Goal: Check status: Check status

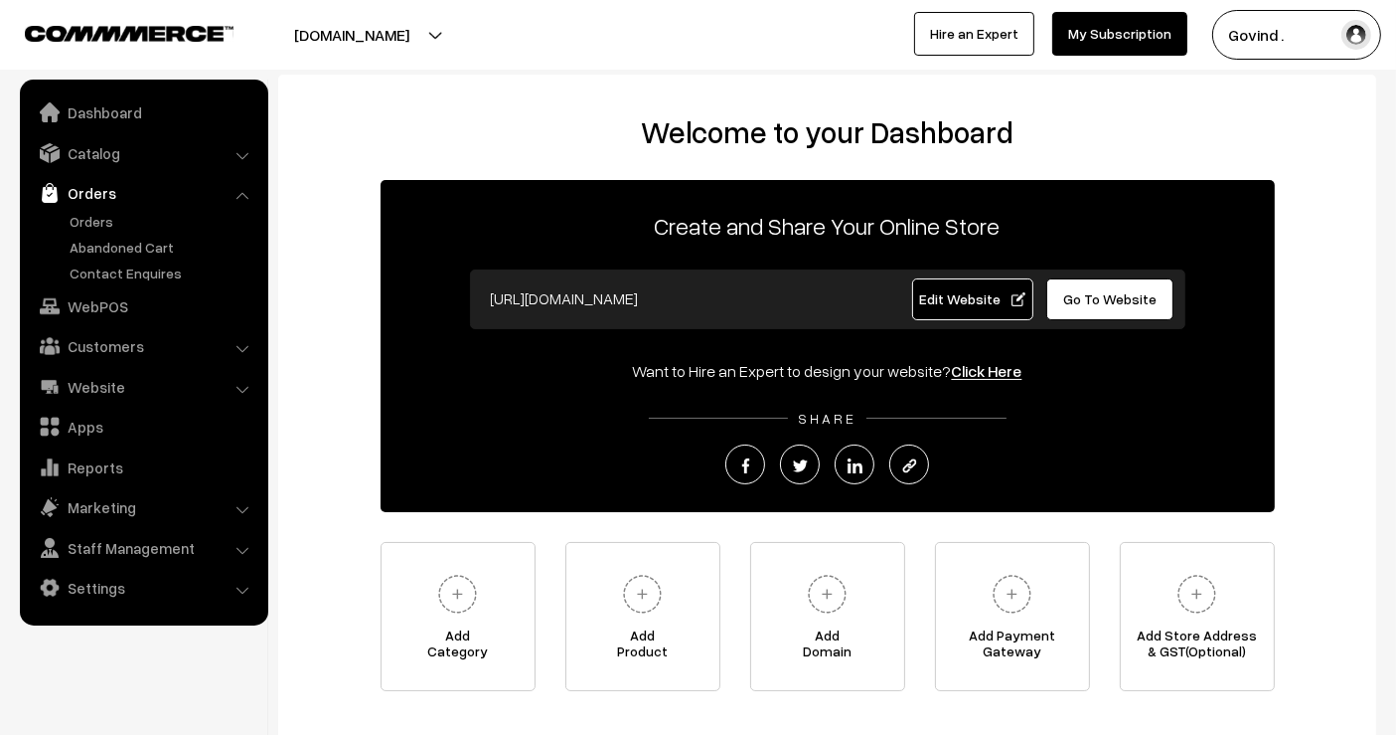
click at [96, 229] on link "Orders" at bounding box center [163, 221] width 197 height 21
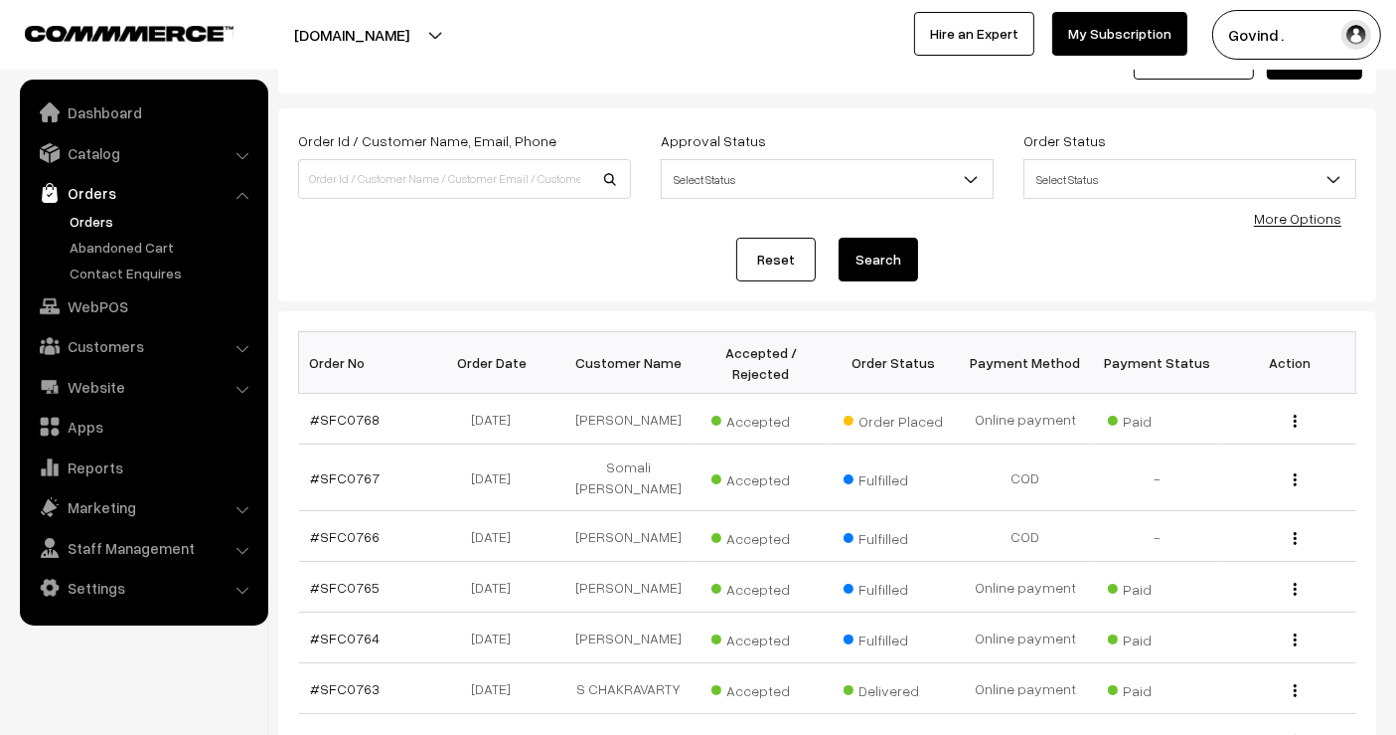
scroll to position [83, 0]
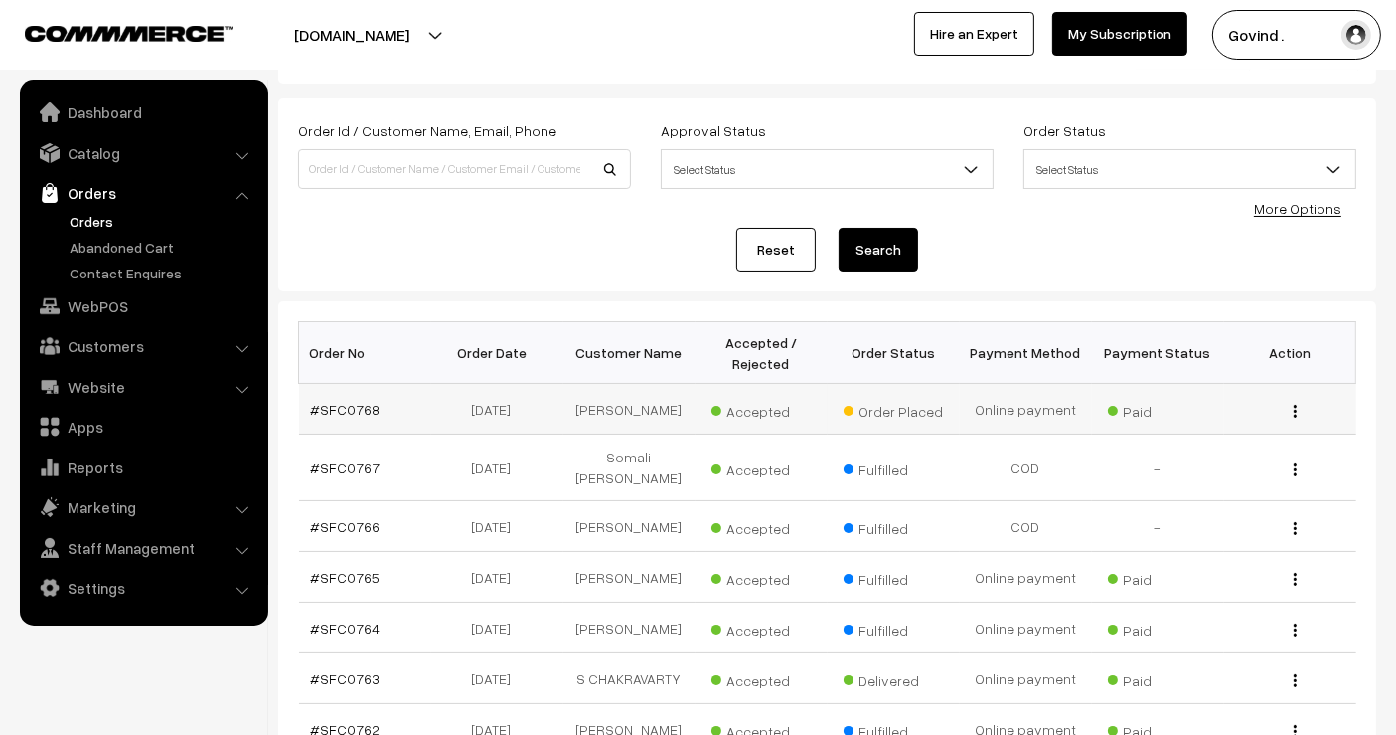
click at [1294, 406] on img "button" at bounding box center [1295, 411] width 3 height 13
click at [1212, 429] on link "View" at bounding box center [1206, 439] width 169 height 44
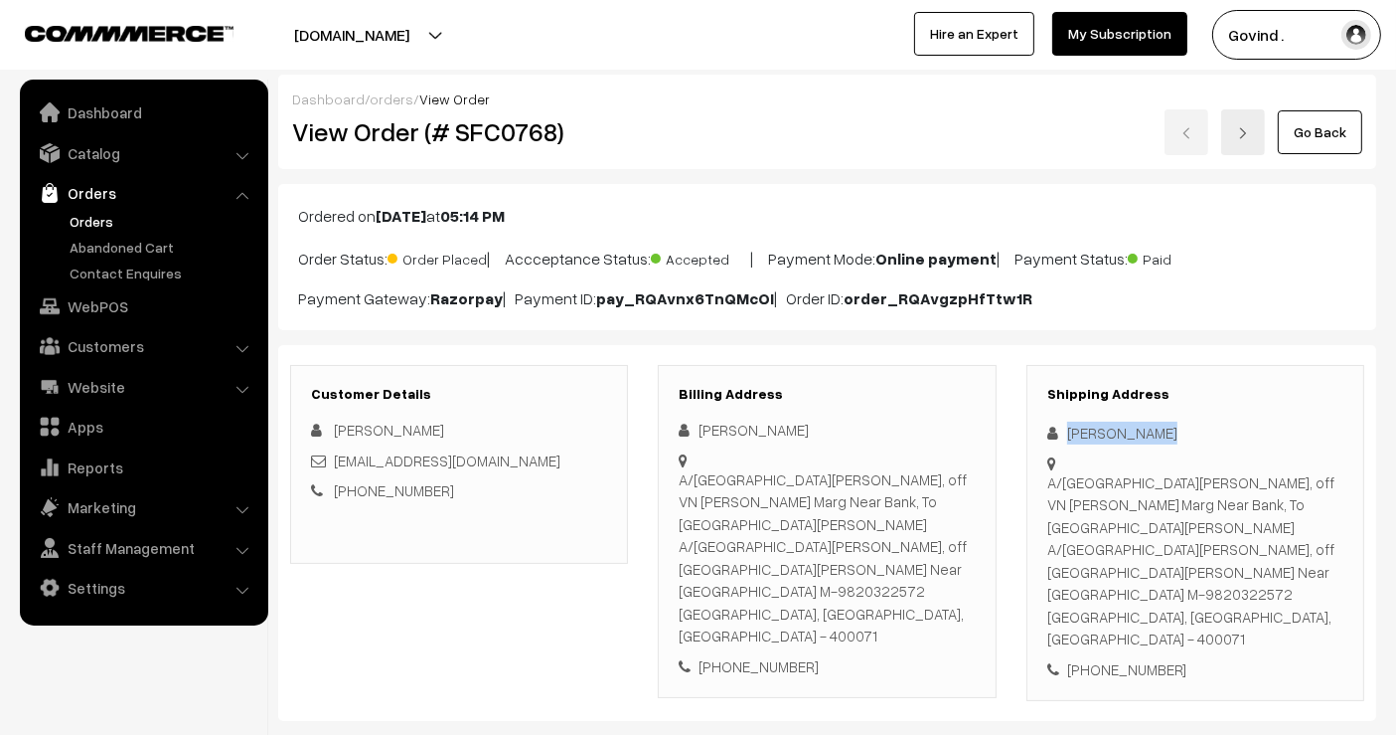
click at [1314, 134] on link "Go Back" at bounding box center [1320, 132] width 84 height 44
